Goal: Information Seeking & Learning: Check status

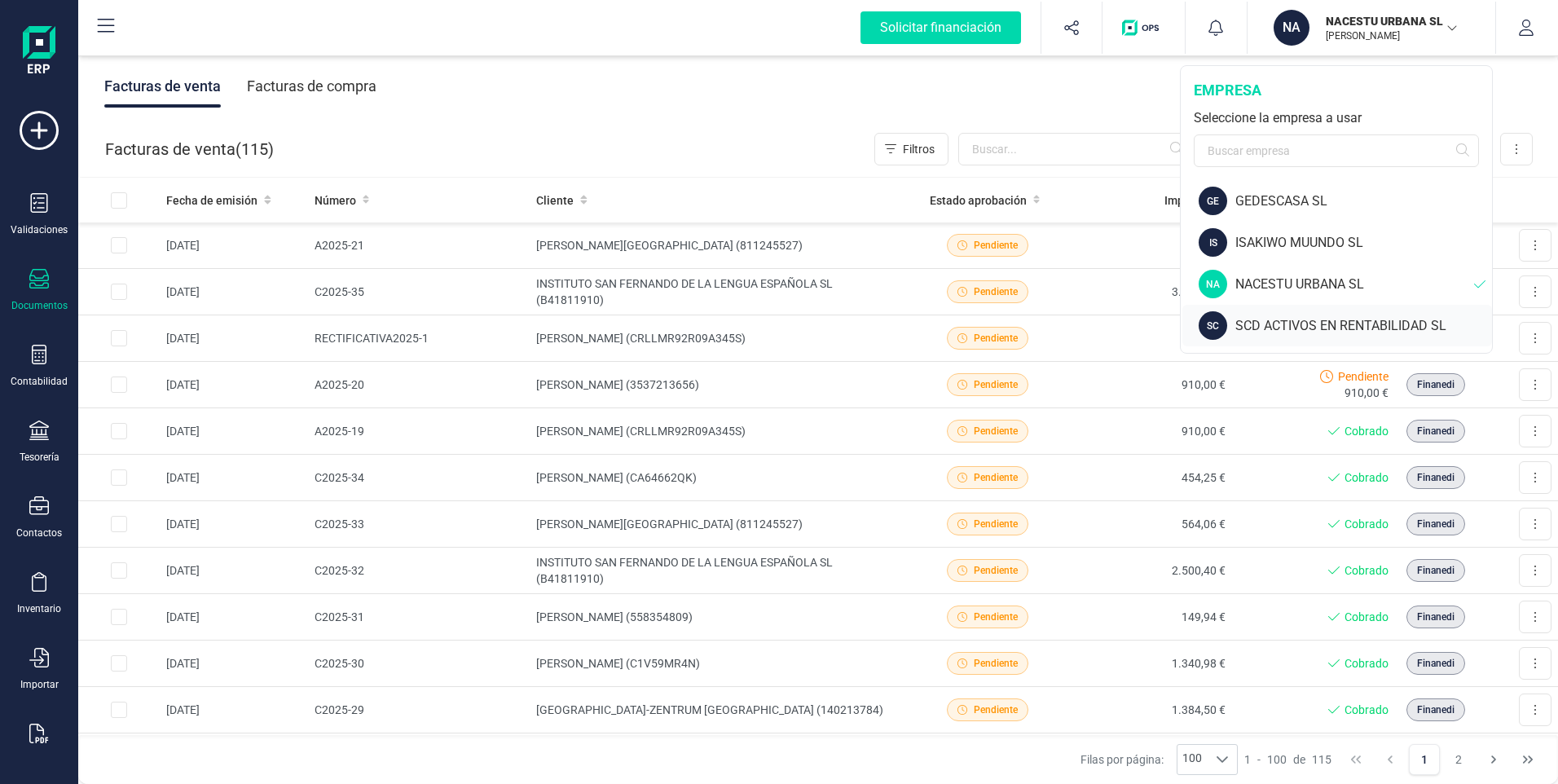
click at [1247, 327] on div "SCD ACTIVOS EN RENTABILIDAD SL" at bounding box center [1363, 326] width 256 height 19
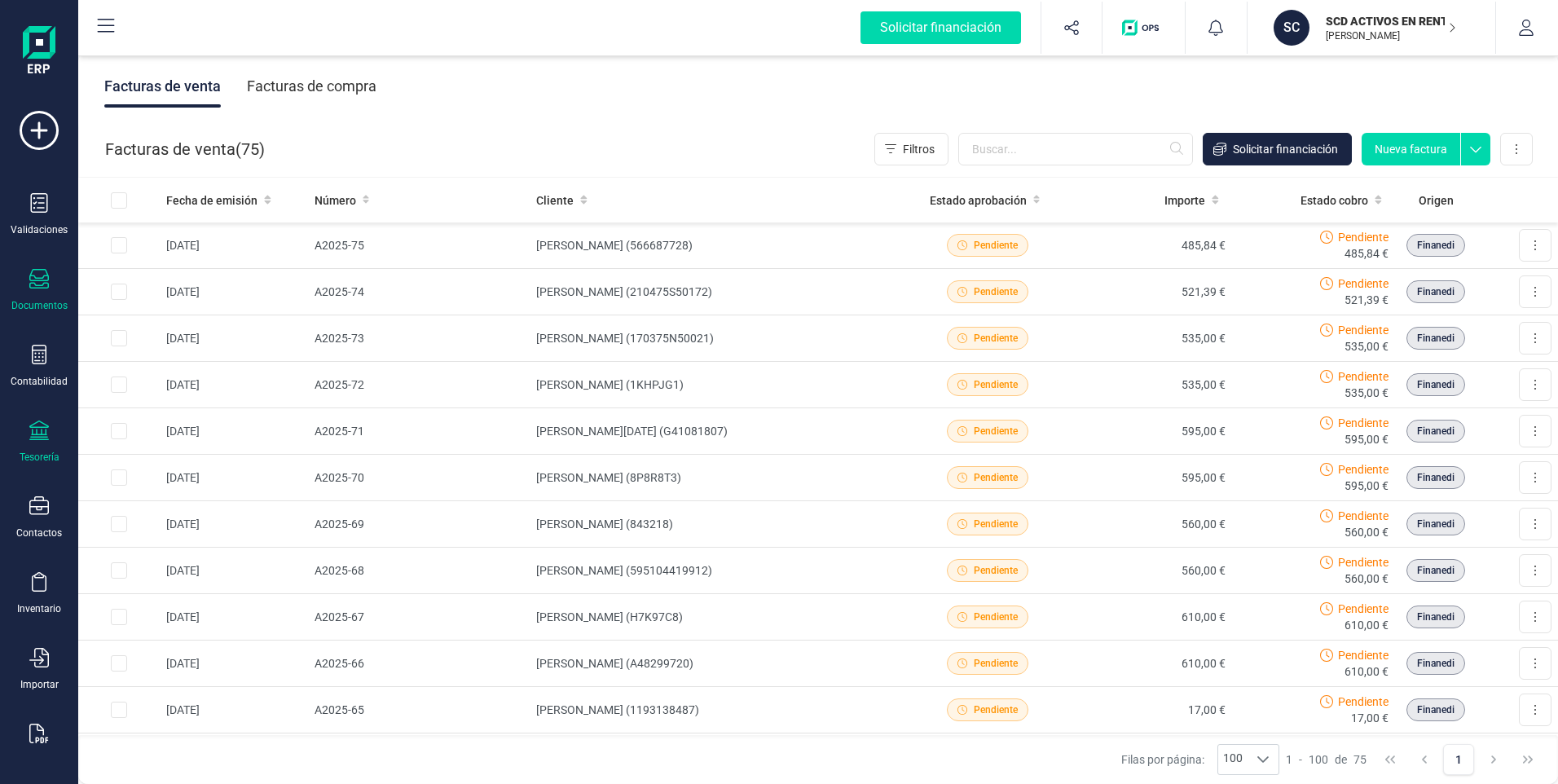
click at [33, 444] on div "Tesorería" at bounding box center [39, 442] width 65 height 43
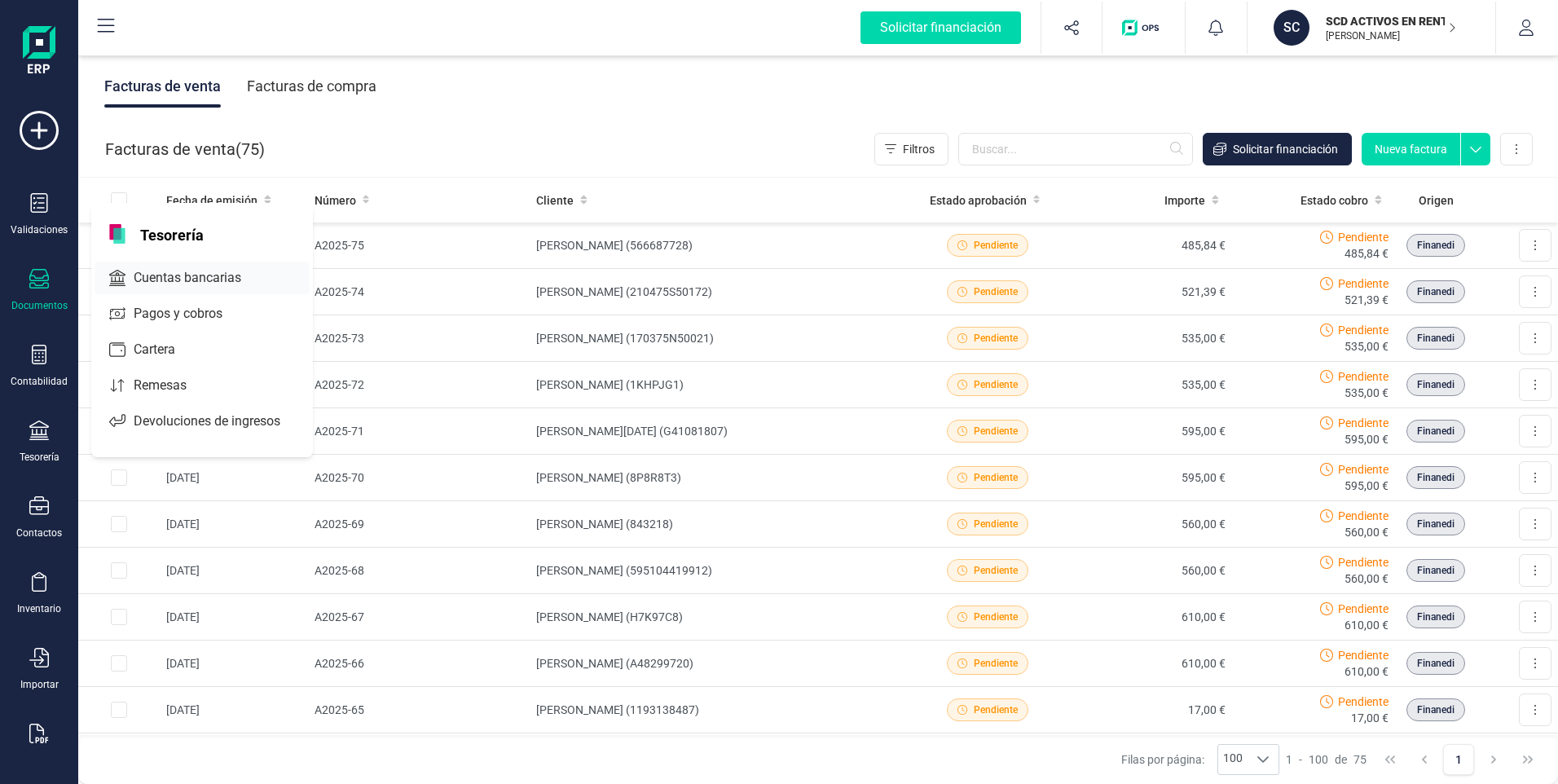
click at [143, 273] on span "Cuentas bancarias" at bounding box center [198, 278] width 143 height 19
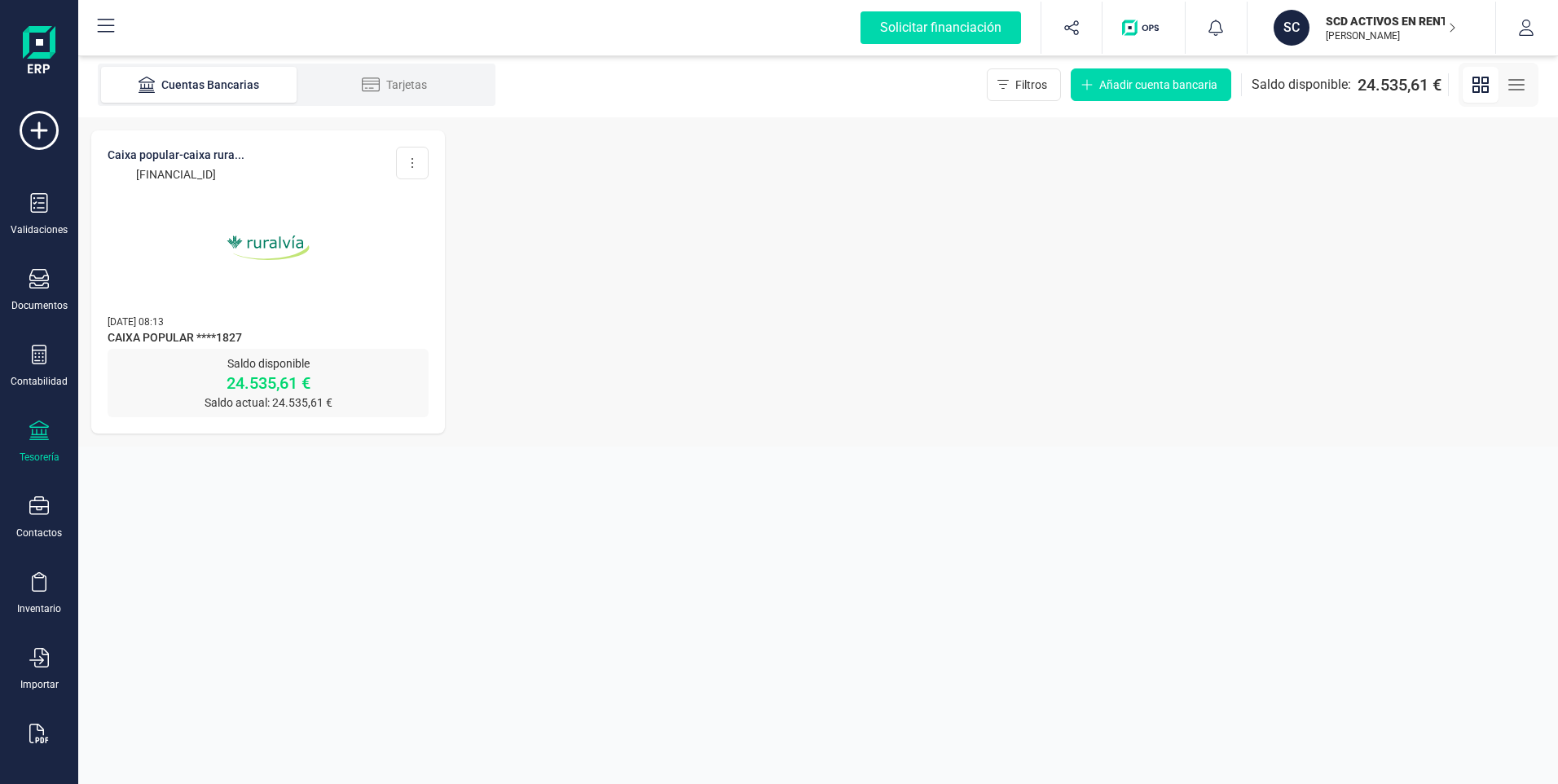
click at [192, 170] on p "[FINANCIAL_ID]" at bounding box center [176, 174] width 137 height 17
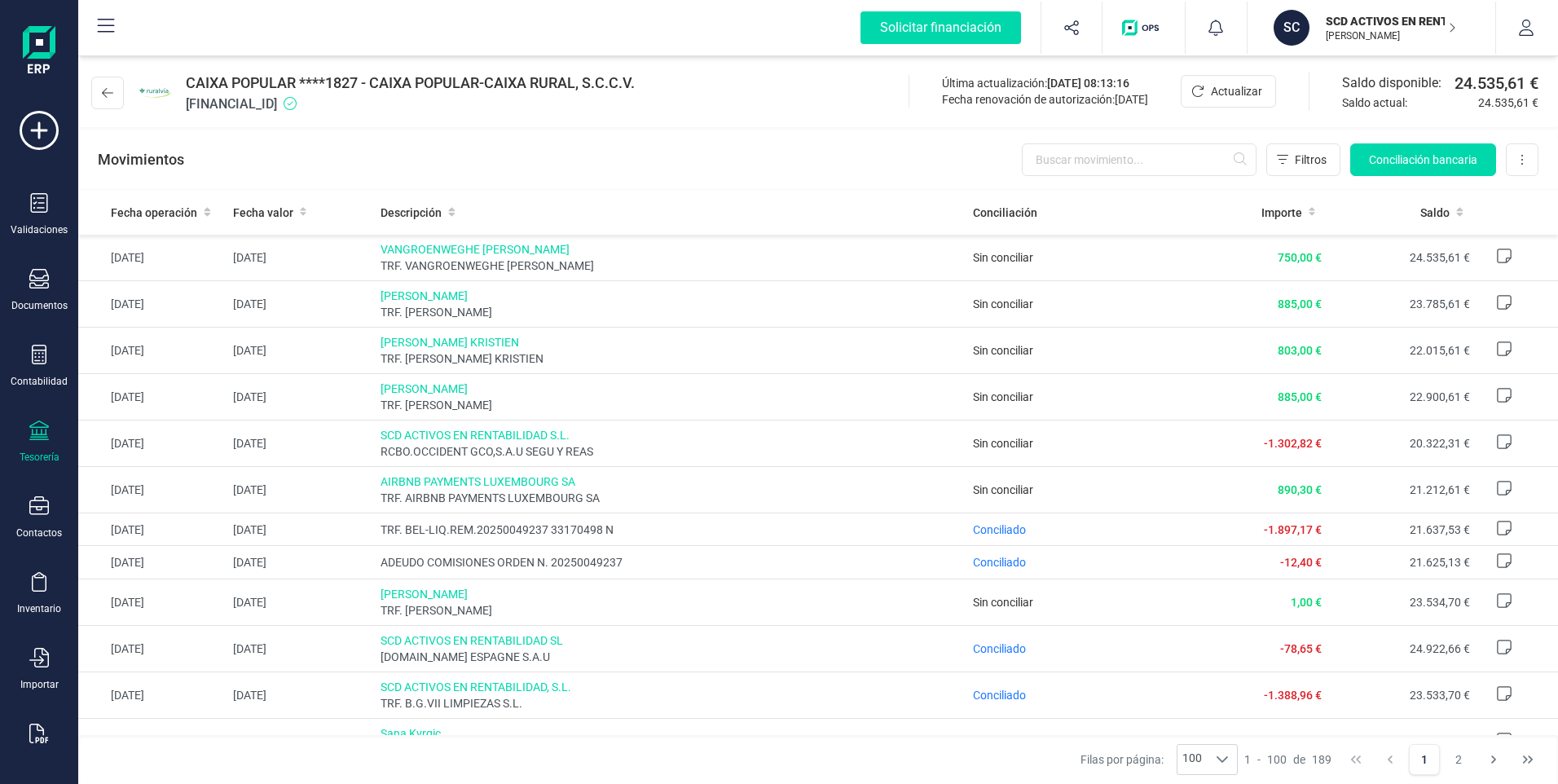
click at [1374, 31] on p "[PERSON_NAME]" at bounding box center [1390, 36] width 130 height 13
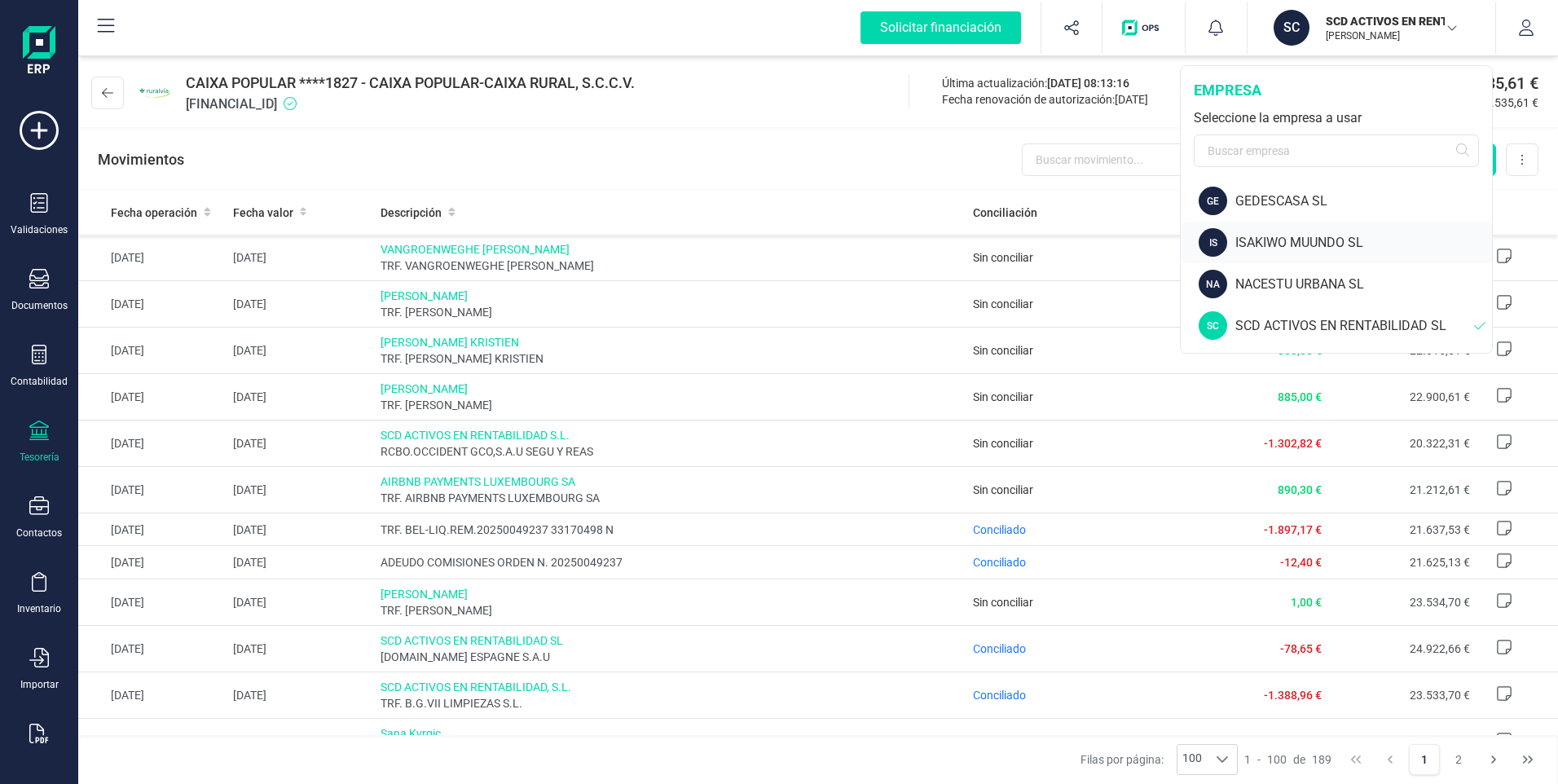
click at [1288, 241] on div "ISAKIWO MUUNDO SL" at bounding box center [1363, 243] width 256 height 19
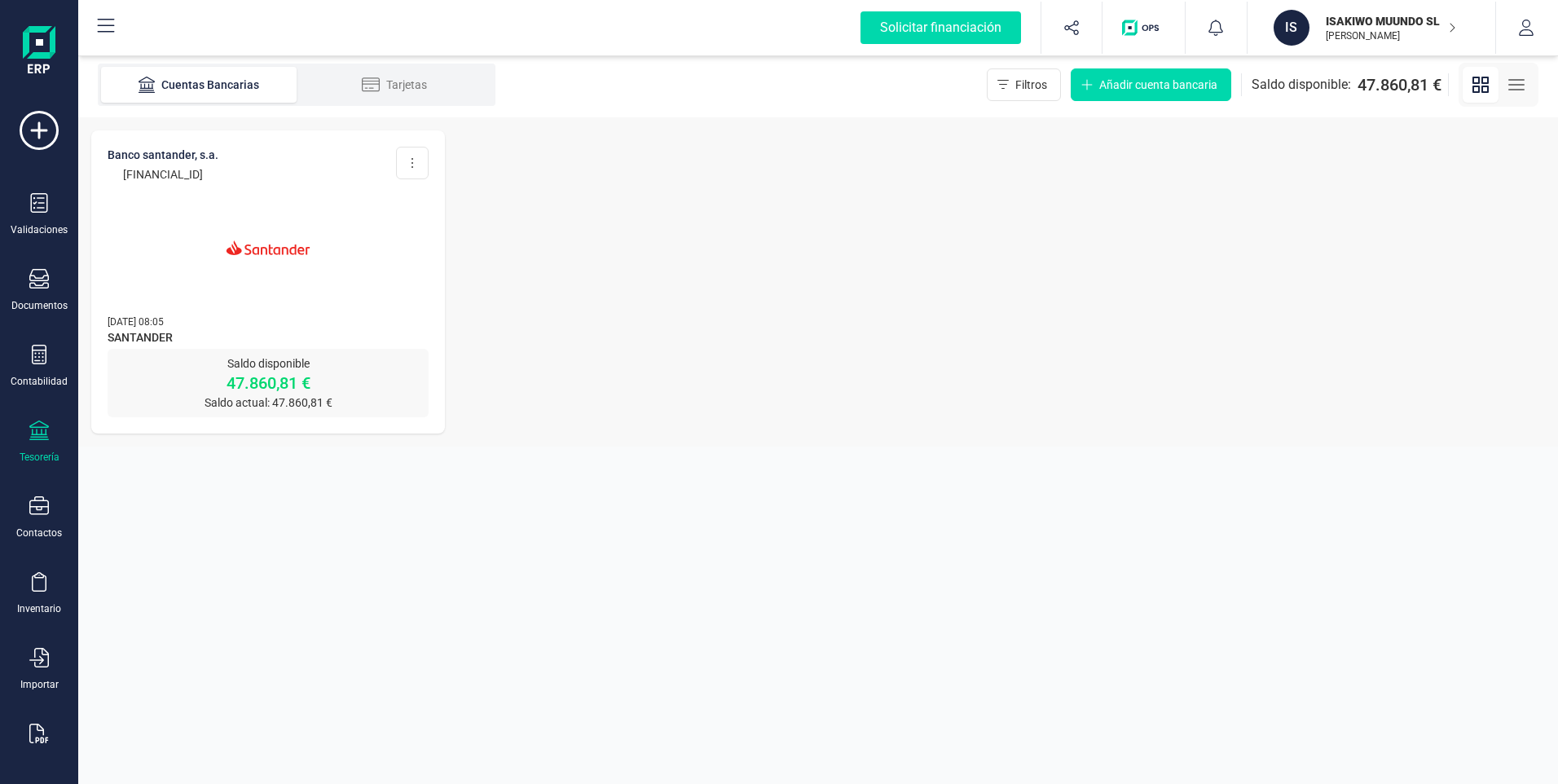
click at [234, 374] on p "47.860,81 €" at bounding box center [268, 383] width 321 height 23
click at [264, 388] on p "47.860,81 €" at bounding box center [268, 383] width 321 height 23
click at [260, 259] on img at bounding box center [268, 247] width 137 height 137
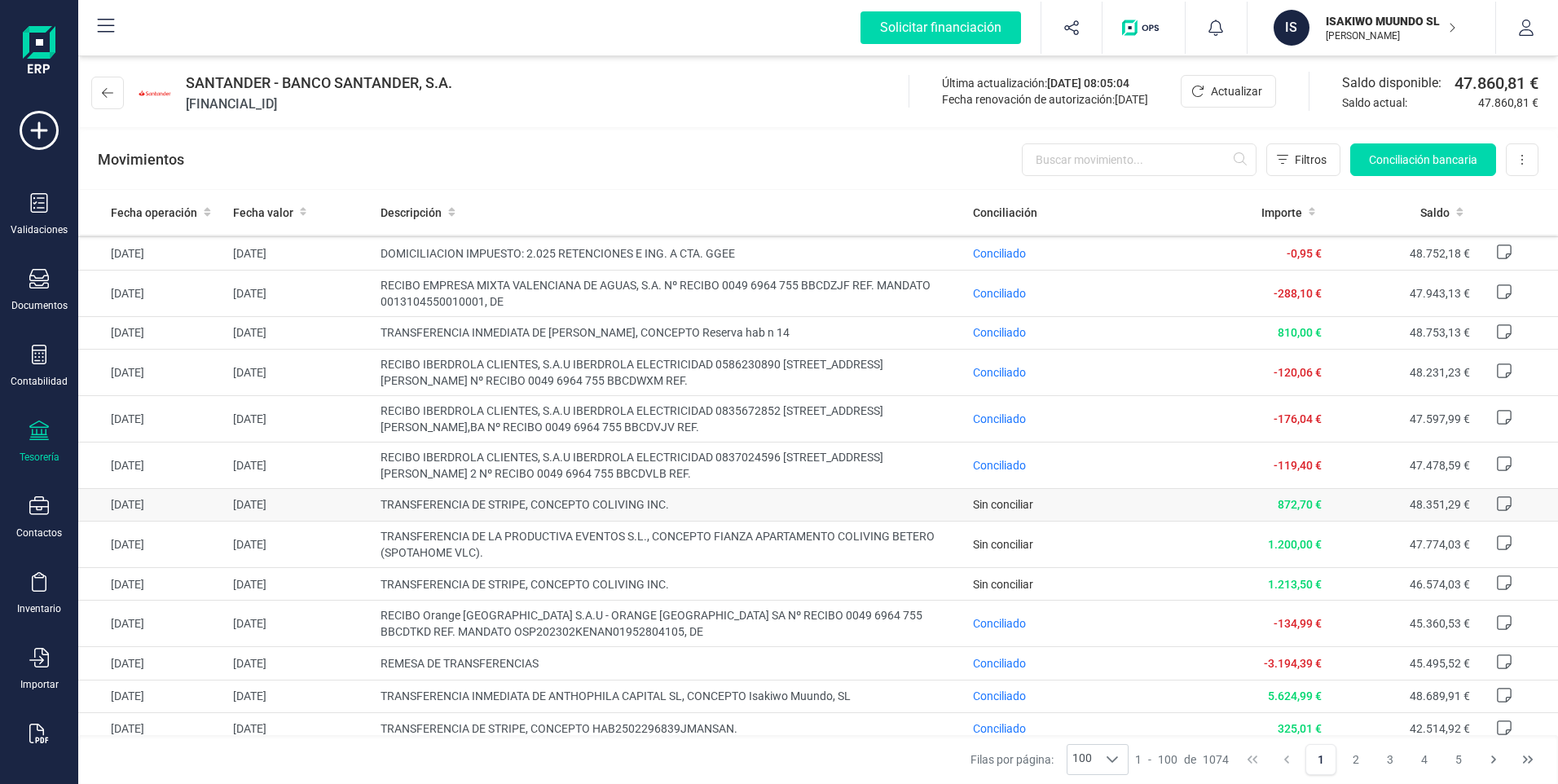
scroll to position [1141, 0]
click at [736, 342] on span "TRANSFERENCIA INMEDIATA DE [PERSON_NAME], CONCEPTO Reserva hab n 14" at bounding box center [670, 334] width 578 height 17
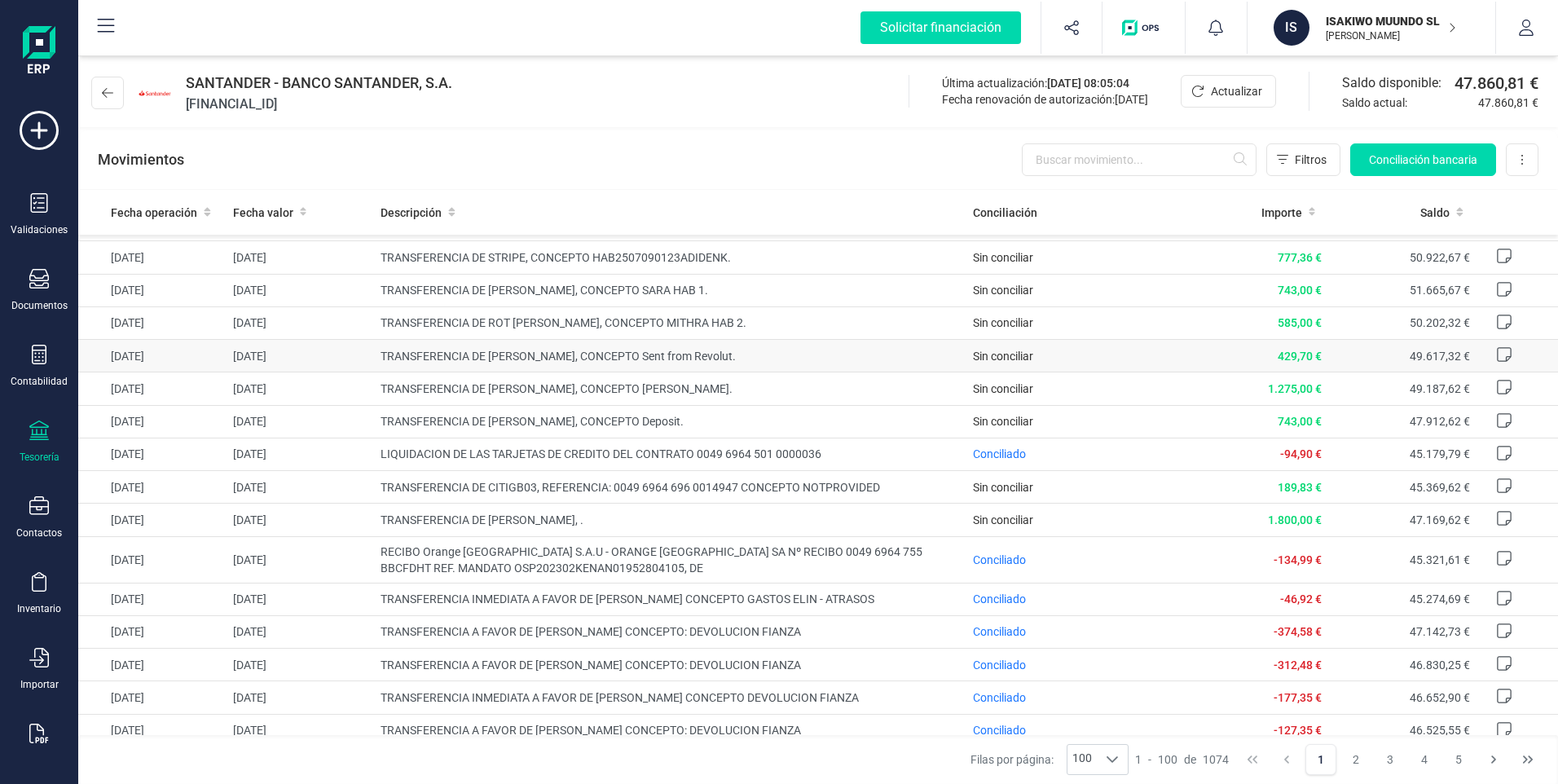
scroll to position [408, 0]
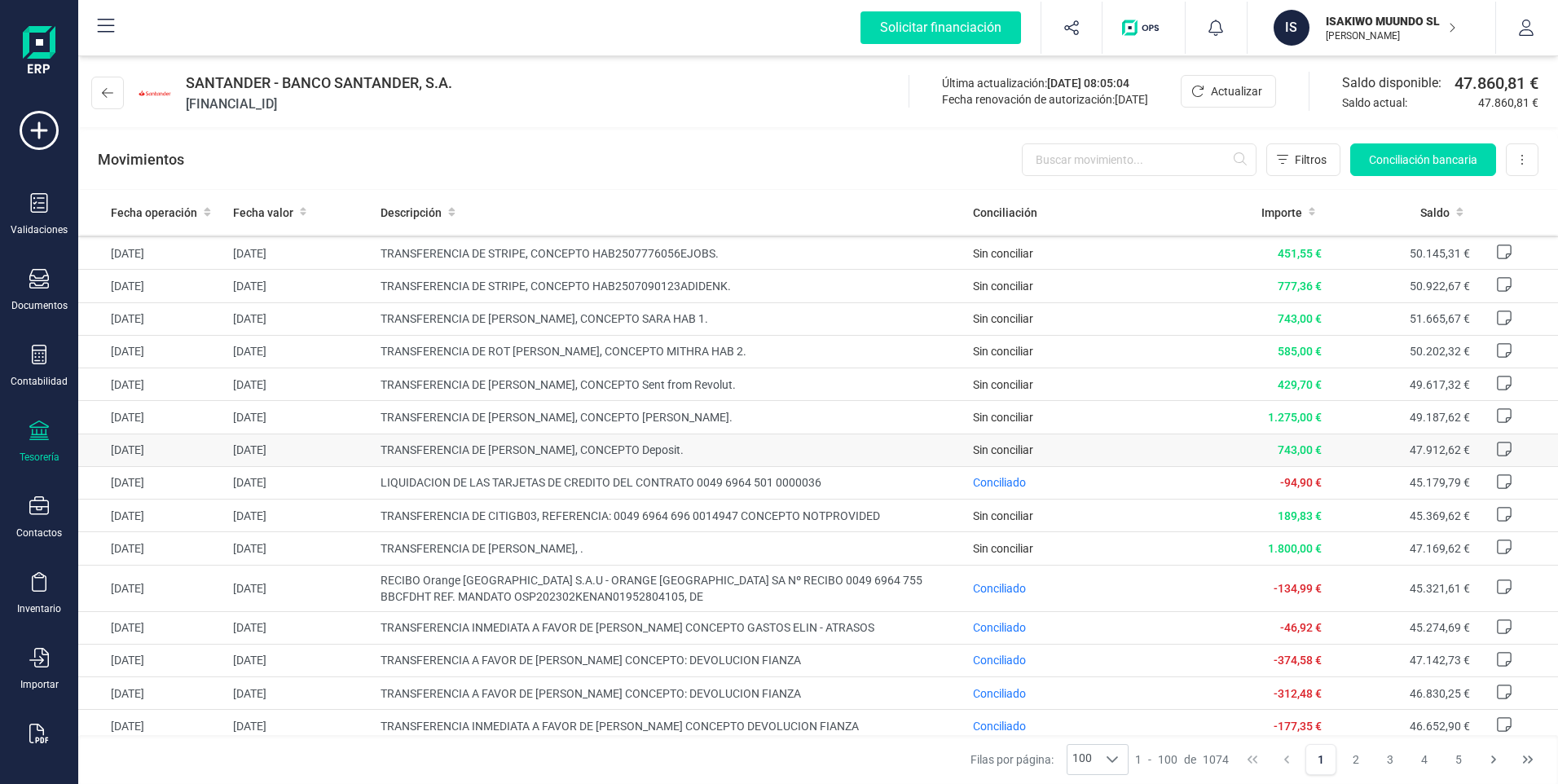
click at [842, 457] on span "TRANSFERENCIA DE [PERSON_NAME], CONCEPTO Deposit." at bounding box center [670, 450] width 578 height 17
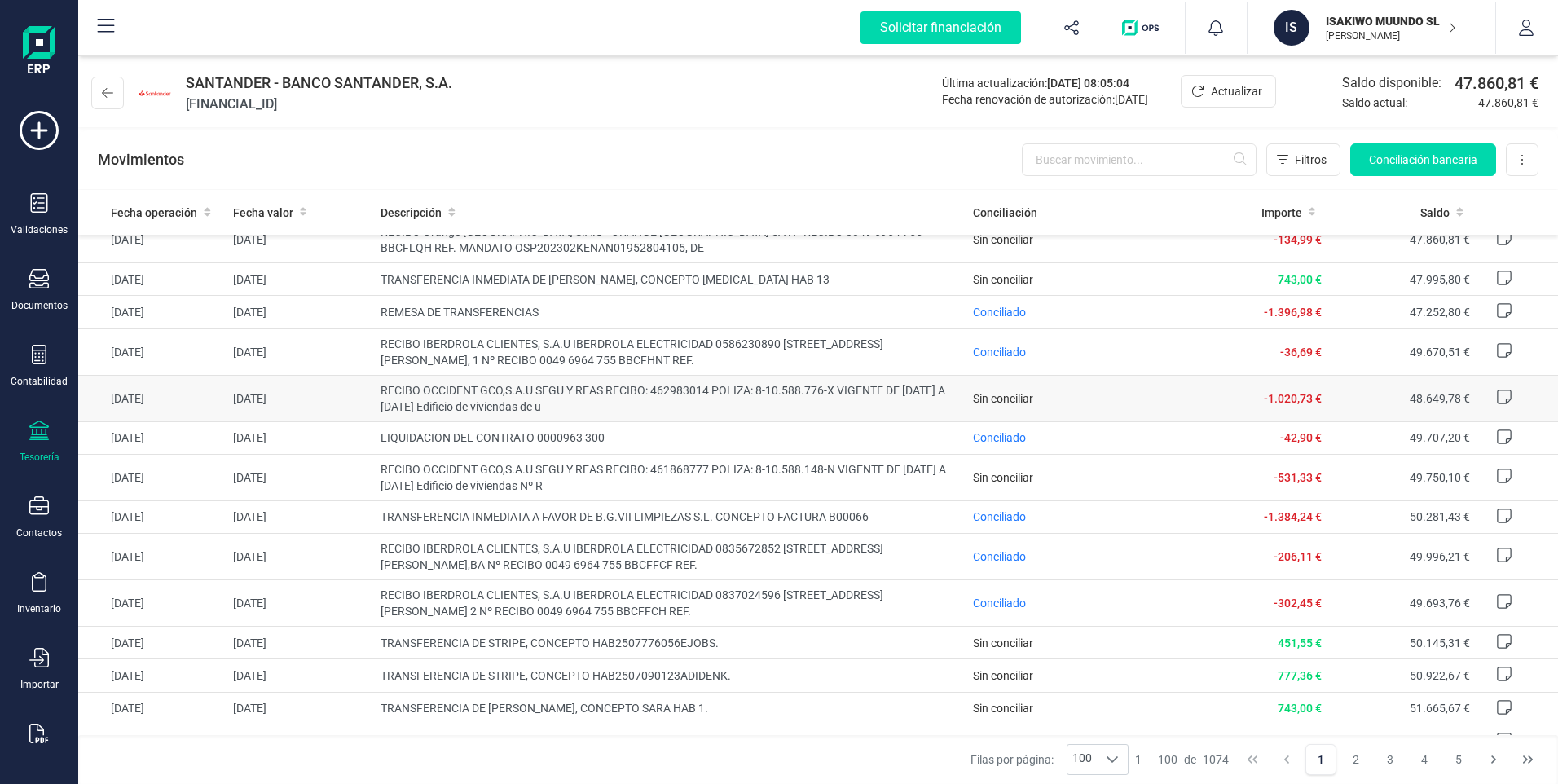
scroll to position [0, 0]
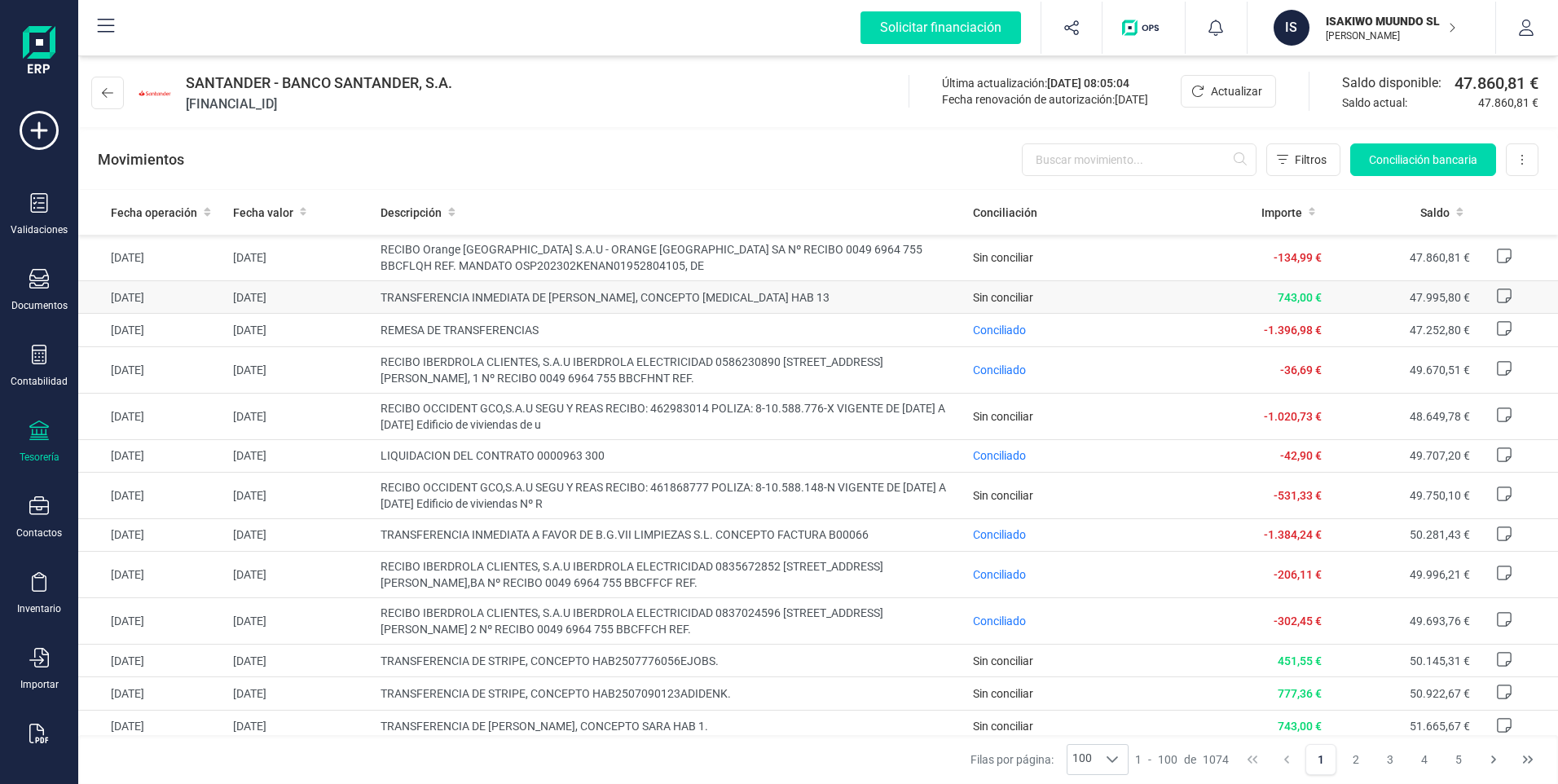
click at [766, 295] on span "TRANSFERENCIA INMEDIATA DE [PERSON_NAME], CONCEPTO [MEDICAL_DATA] HAB 13" at bounding box center [670, 298] width 578 height 17
